Goal: Information Seeking & Learning: Learn about a topic

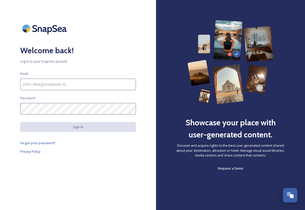
click at [99, 89] on input at bounding box center [78, 85] width 116 height 12
type input "[PERSON_NAME][EMAIL_ADDRESS][DOMAIN_NAME][PERSON_NAME]"
click at [83, 96] on div "Welcome back! Log in to your SnapSea account Email [PERSON_NAME][EMAIL_ADDRESS]…" at bounding box center [78, 105] width 156 height 170
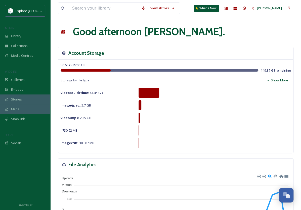
click at [149, 94] on div at bounding box center [149, 93] width 21 height 10
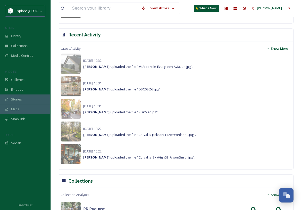
scroll to position [346, 0]
click at [160, 65] on span "[PERSON_NAME] uploaded the file "McMinnville-Evergreen-Aviation.jpg"." at bounding box center [138, 66] width 110 height 5
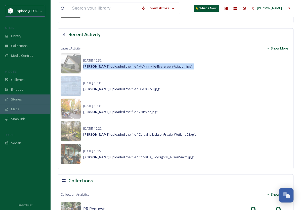
click at [160, 65] on span "[PERSON_NAME] uploaded the file "McMinnville-Evergreen-Aviation.jpg"." at bounding box center [138, 66] width 110 height 5
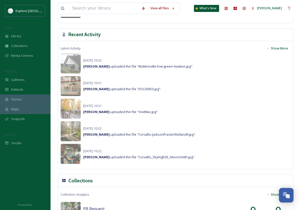
click at [174, 80] on div "[DATE] 10:31 [PERSON_NAME] uploaded the file "DSC03653.jpg"." at bounding box center [176, 86] width 230 height 20
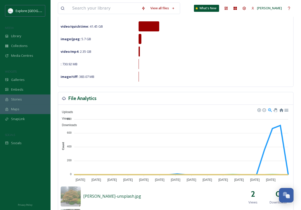
scroll to position [0, 0]
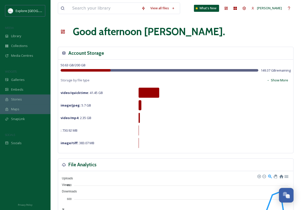
click at [197, 95] on div "video/quicktime : 41.45 GB" at bounding box center [176, 93] width 230 height 10
click at [280, 81] on button "Show More" at bounding box center [277, 80] width 27 height 10
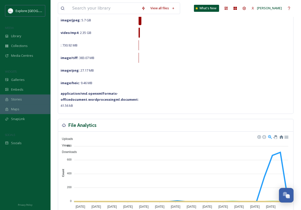
scroll to position [86, 0]
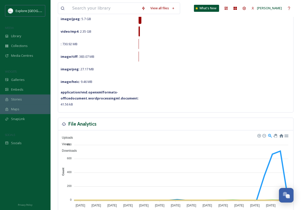
click at [30, 12] on span "Explore [GEOGRAPHIC_DATA][PERSON_NAME]" at bounding box center [50, 10] width 69 height 5
click at [24, 35] on div "Library" at bounding box center [25, 36] width 50 height 10
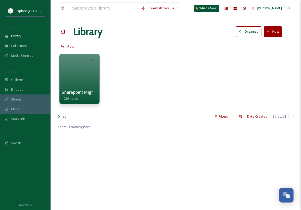
scroll to position [10, 0]
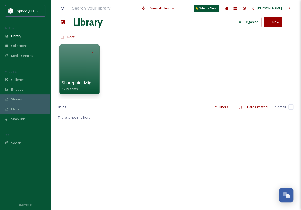
click at [62, 60] on div at bounding box center [79, 69] width 40 height 50
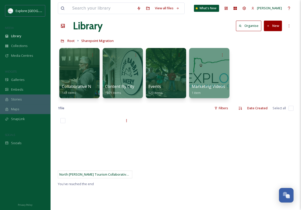
scroll to position [6, 0]
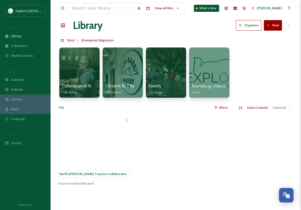
click at [121, 59] on div at bounding box center [123, 73] width 40 height 50
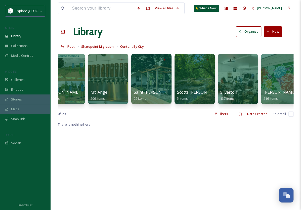
scroll to position [0, 197]
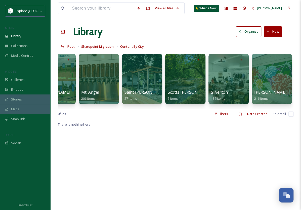
click at [107, 86] on div at bounding box center [99, 79] width 40 height 50
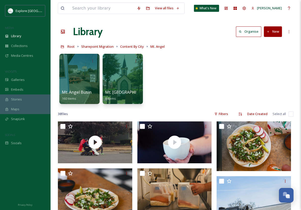
click at [128, 87] on div at bounding box center [123, 79] width 40 height 50
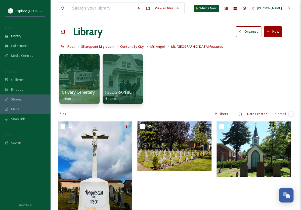
click at [122, 73] on div at bounding box center [123, 79] width 40 height 50
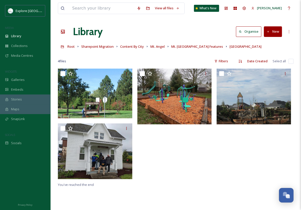
click at [198, 47] on span "Mt. [GEOGRAPHIC_DATA] Features" at bounding box center [197, 46] width 52 height 5
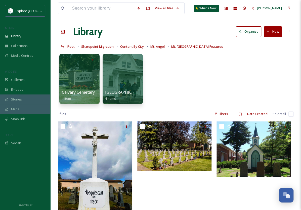
click at [89, 82] on div at bounding box center [79, 79] width 40 height 50
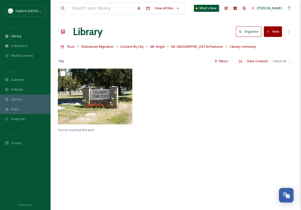
click at [156, 50] on div "Root Sharepoint Migration Content By City Mt. Angel Mt. [GEOGRAPHIC_DATA] Featu…" at bounding box center [176, 47] width 236 height 10
click at [157, 48] on span "Mt. Angel" at bounding box center [157, 46] width 14 height 5
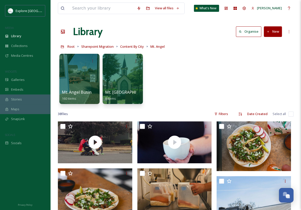
click at [86, 83] on div at bounding box center [79, 79] width 40 height 50
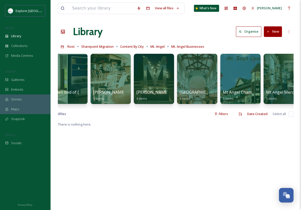
scroll to position [0, 362]
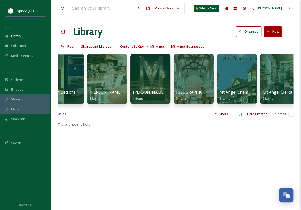
click at [196, 89] on div "[GEOGRAPHIC_DATA][PERSON_NAME] 5 items" at bounding box center [193, 95] width 35 height 12
click at [196, 71] on div at bounding box center [193, 79] width 40 height 50
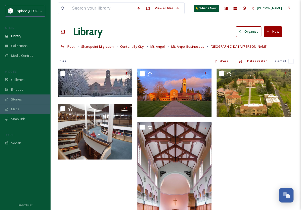
click at [77, 208] on div at bounding box center [96, 153] width 77 height 168
click at [116, 56] on div at bounding box center [176, 53] width 236 height 5
click at [106, 185] on div at bounding box center [96, 153] width 77 height 168
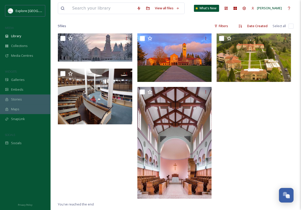
click at [74, 184] on div at bounding box center [96, 117] width 77 height 168
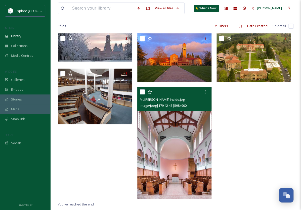
scroll to position [0, 0]
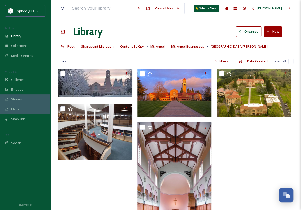
click at [126, 46] on span "Content By City" at bounding box center [132, 46] width 24 height 5
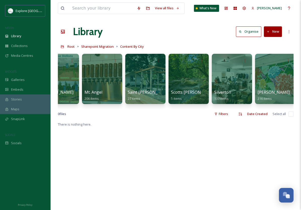
scroll to position [0, 194]
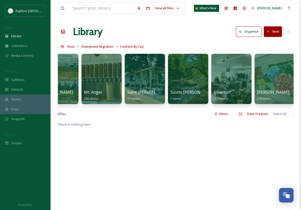
click at [215, 88] on div at bounding box center [231, 79] width 40 height 50
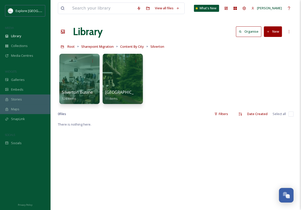
click at [83, 85] on div at bounding box center [79, 79] width 40 height 50
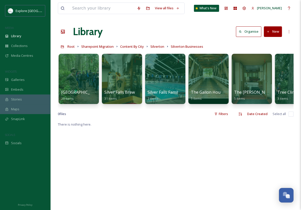
scroll to position [0, 500]
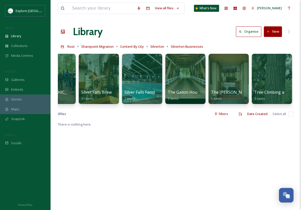
click at [161, 46] on span "Silverton" at bounding box center [157, 46] width 14 height 5
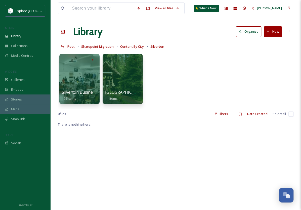
click at [127, 73] on div at bounding box center [123, 79] width 40 height 50
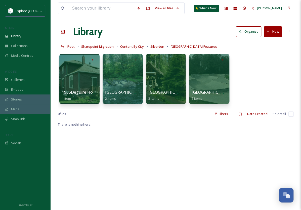
click at [215, 83] on div at bounding box center [209, 79] width 40 height 50
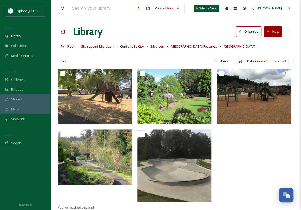
click at [201, 45] on span "[GEOGRAPHIC_DATA] Features" at bounding box center [194, 46] width 46 height 5
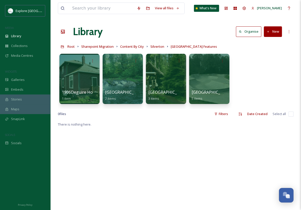
click at [167, 90] on span "[GEOGRAPHIC_DATA]" at bounding box center [168, 92] width 40 height 6
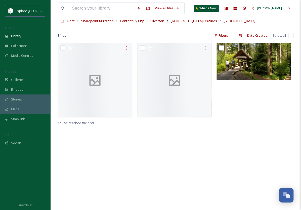
scroll to position [47, 0]
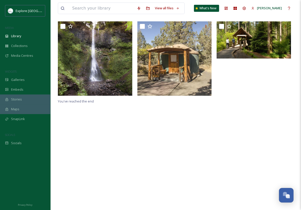
click at [231, 116] on div "You've reached the end" at bounding box center [176, 126] width 236 height 210
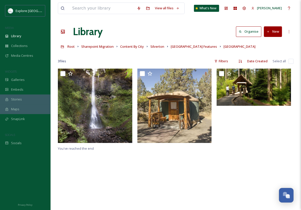
click at [194, 48] on span "[GEOGRAPHIC_DATA] Features" at bounding box center [194, 46] width 46 height 5
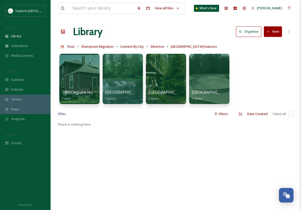
click at [137, 47] on span "Content By City" at bounding box center [132, 46] width 24 height 5
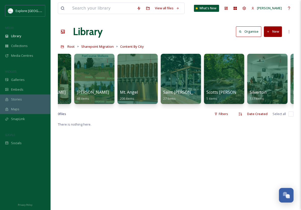
scroll to position [0, 197]
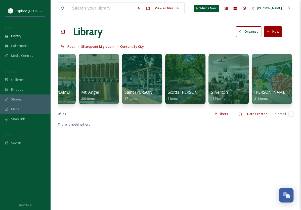
click at [234, 81] on div at bounding box center [228, 79] width 40 height 50
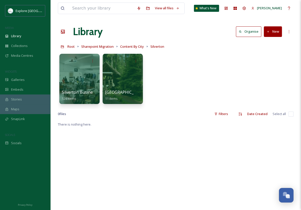
click at [76, 91] on span "Silverton Businesses" at bounding box center [81, 92] width 39 height 6
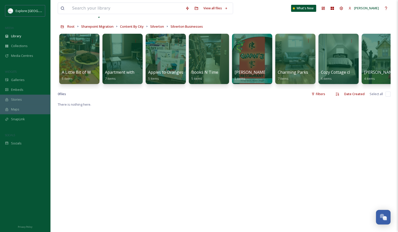
click at [171, 103] on div "View all files What's New [PERSON_NAME] Library Organise New Root Sharepoint Mi…" at bounding box center [224, 156] width 348 height 353
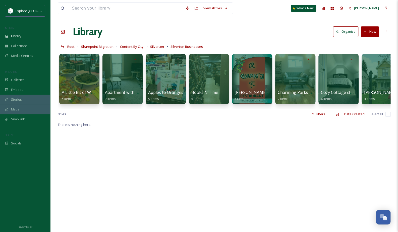
click at [264, 42] on div "Root Sharepoint Migration Content By City [GEOGRAPHIC_DATA] Silverton Businesses" at bounding box center [224, 47] width 333 height 10
